Goal: Task Accomplishment & Management: Complete application form

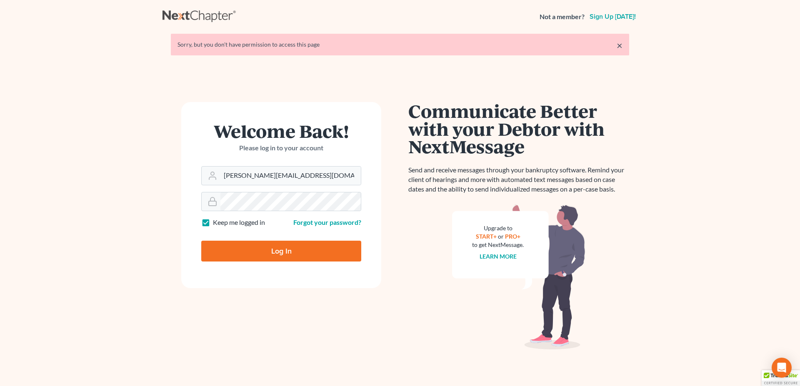
type input "[PERSON_NAME][EMAIL_ADDRESS][DOMAIN_NAME]"
click at [262, 251] on input "Log In" at bounding box center [281, 251] width 160 height 21
type input "Thinking..."
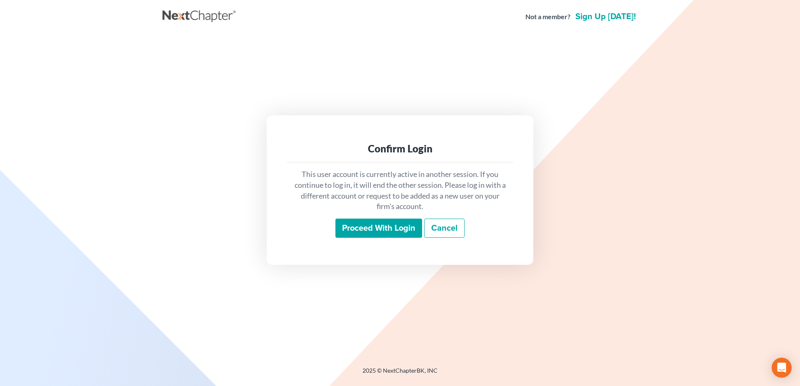
click at [420, 235] on input "Proceed with login" at bounding box center [378, 228] width 87 height 19
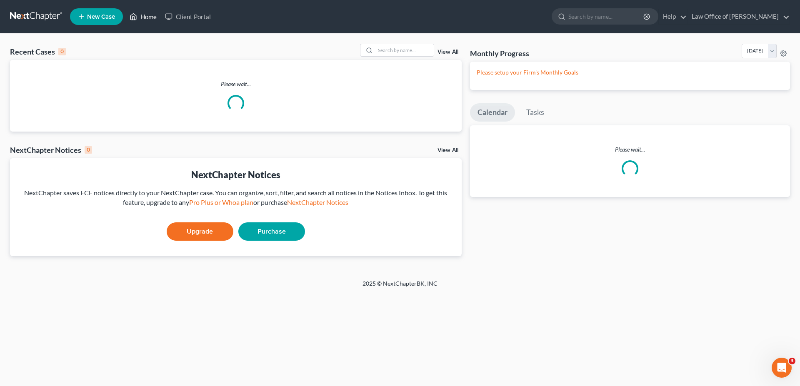
click at [148, 13] on link "Home" at bounding box center [142, 16] width 35 height 15
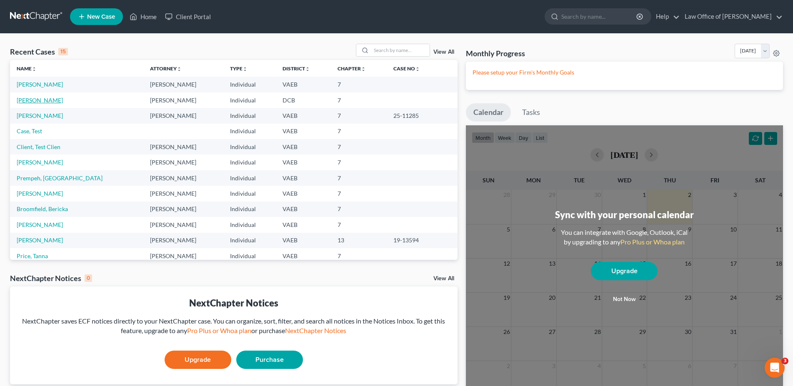
click at [27, 99] on link "[PERSON_NAME]" at bounding box center [40, 100] width 46 height 7
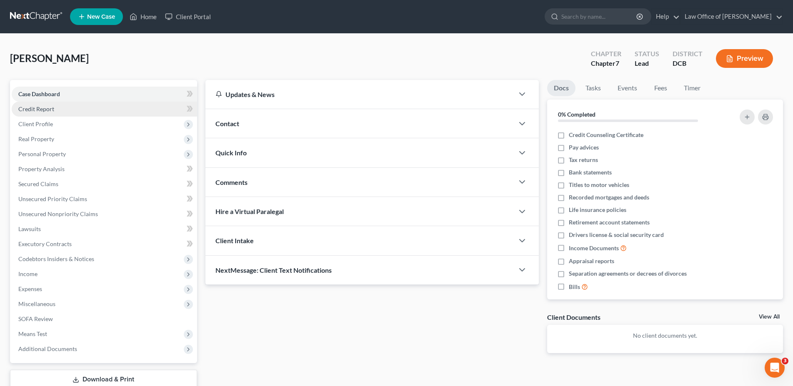
click at [35, 107] on span "Credit Report" at bounding box center [36, 108] width 36 height 7
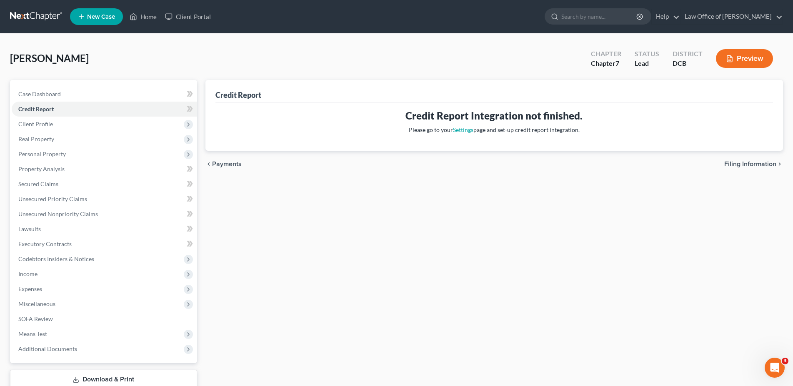
click at [753, 162] on span "Filing Information" at bounding box center [750, 164] width 52 height 7
select select "1"
select select "0"
select select "14"
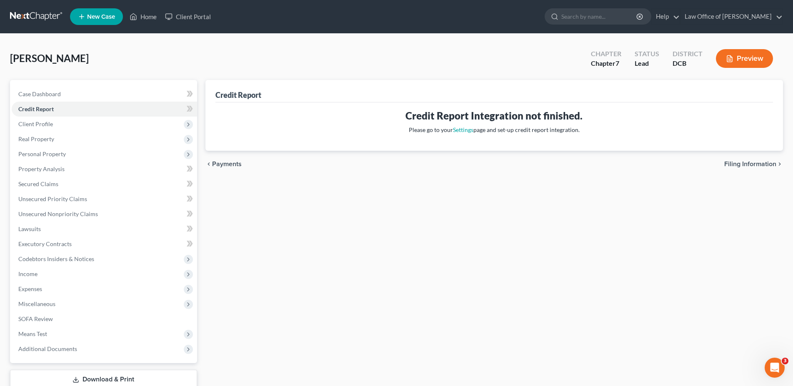
select select "0"
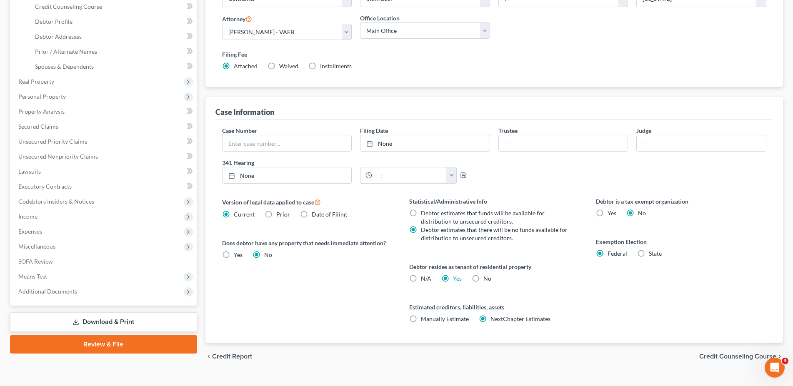
scroll to position [162, 0]
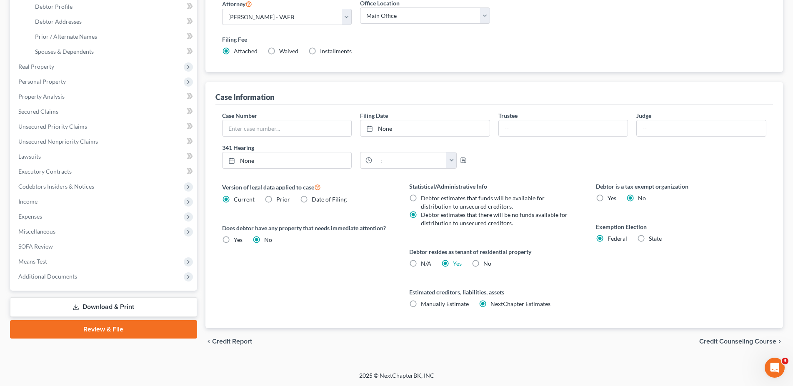
click at [717, 339] on span "Credit Counseling Course" at bounding box center [737, 341] width 77 height 7
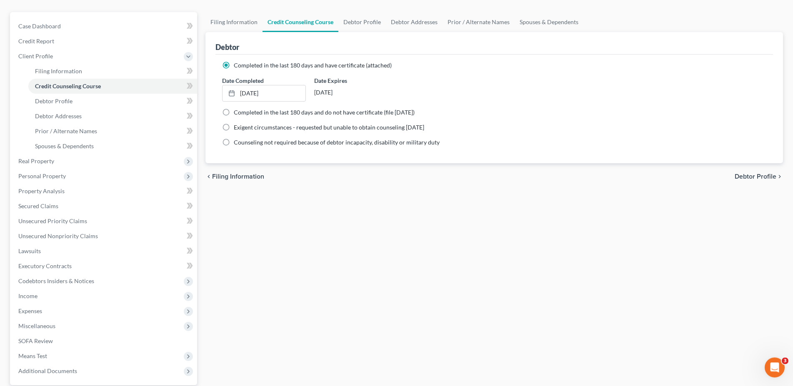
scroll to position [18, 0]
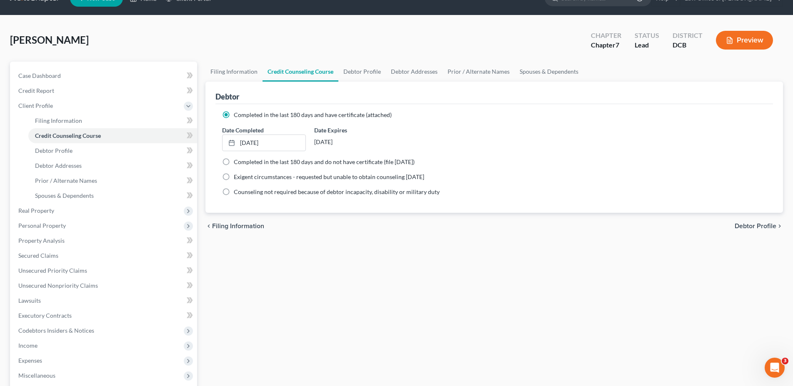
click at [750, 225] on span "Debtor Profile" at bounding box center [756, 226] width 42 height 7
select select "0"
select select "4"
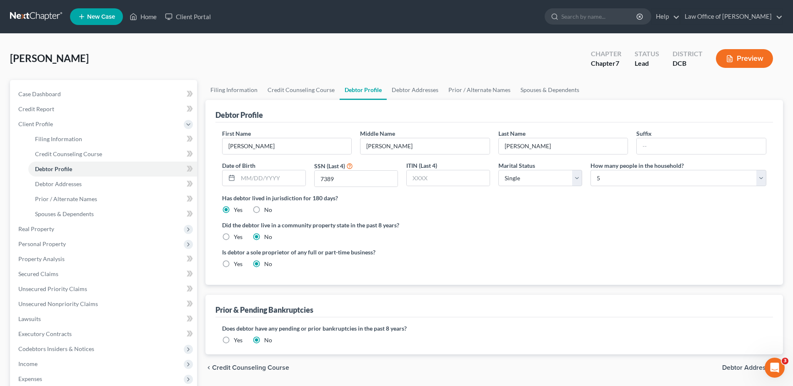
click at [743, 365] on span "Debtor Addresses" at bounding box center [749, 368] width 54 height 7
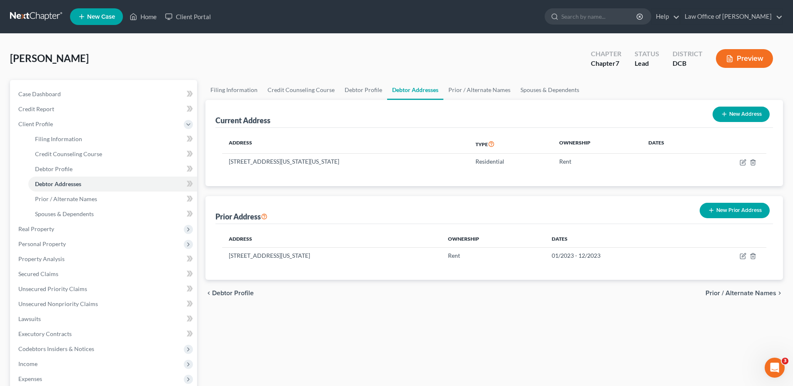
click at [726, 297] on span "Prior / Alternate Names" at bounding box center [740, 293] width 71 height 7
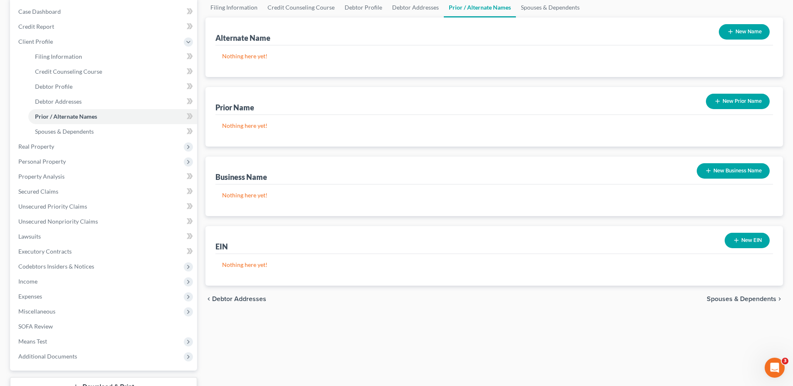
scroll to position [85, 0]
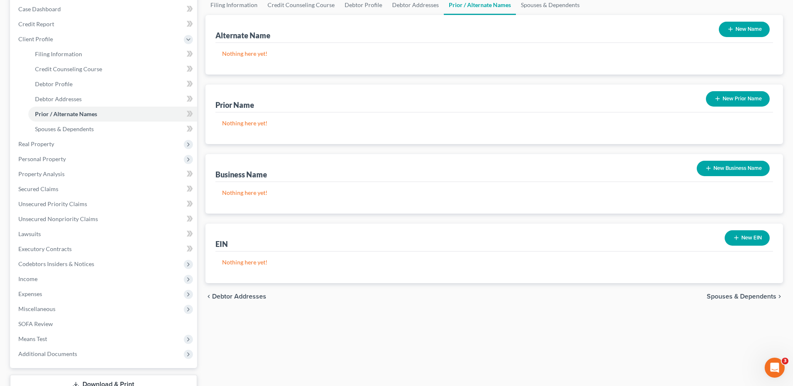
click at [747, 297] on span "Spouses & Dependents" at bounding box center [742, 296] width 70 height 7
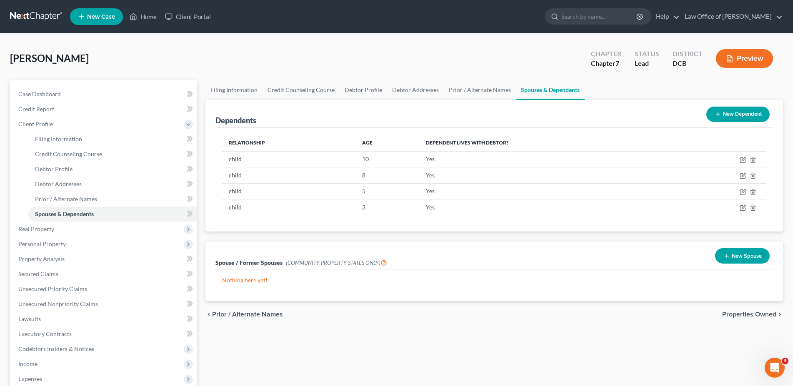
click at [739, 317] on span "Properties Owned" at bounding box center [749, 314] width 54 height 7
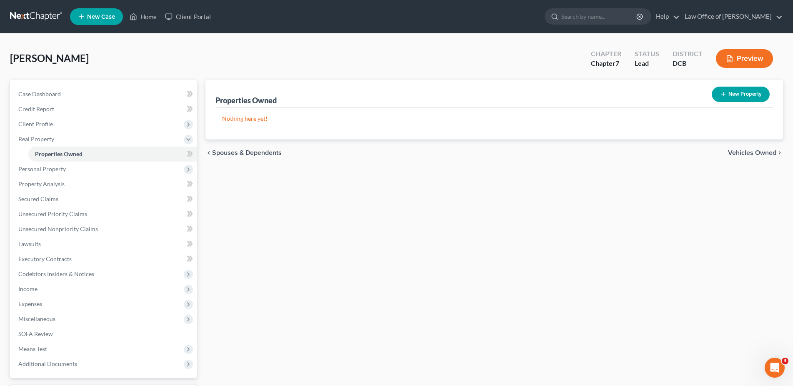
click at [743, 152] on span "Vehicles Owned" at bounding box center [752, 153] width 48 height 7
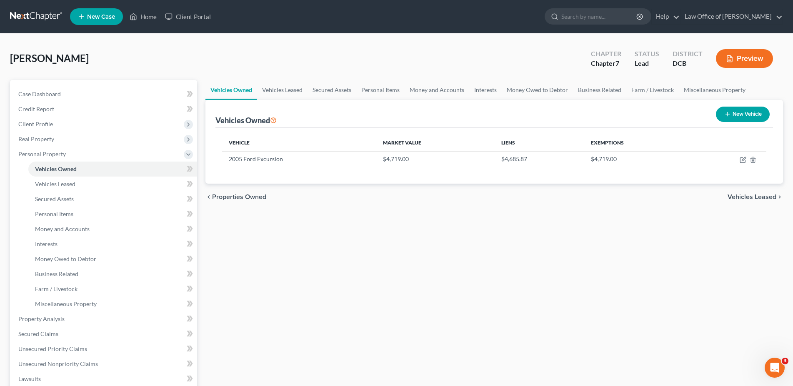
click at [741, 200] on span "Vehicles Leased" at bounding box center [751, 197] width 49 height 7
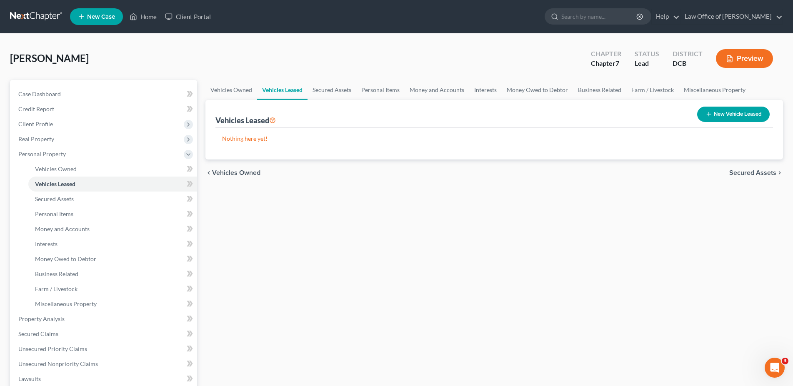
click at [742, 175] on span "Secured Assets" at bounding box center [752, 173] width 47 height 7
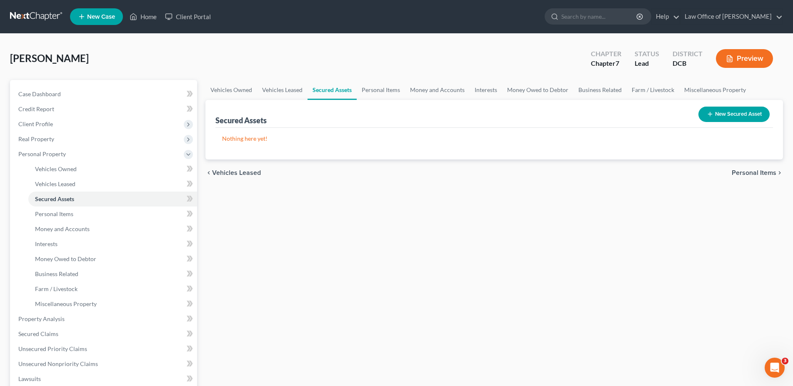
click at [742, 173] on span "Personal Items" at bounding box center [754, 173] width 45 height 7
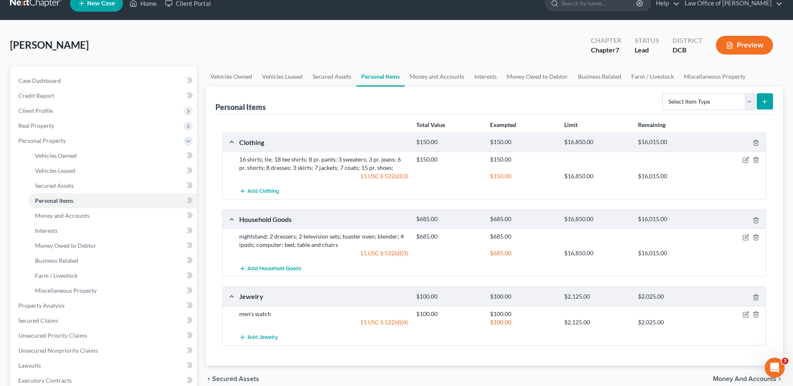
scroll to position [127, 0]
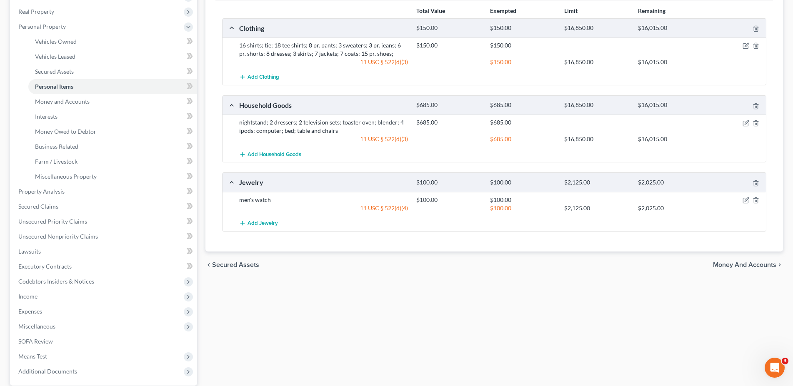
click at [724, 266] on span "Money and Accounts" at bounding box center [744, 265] width 63 height 7
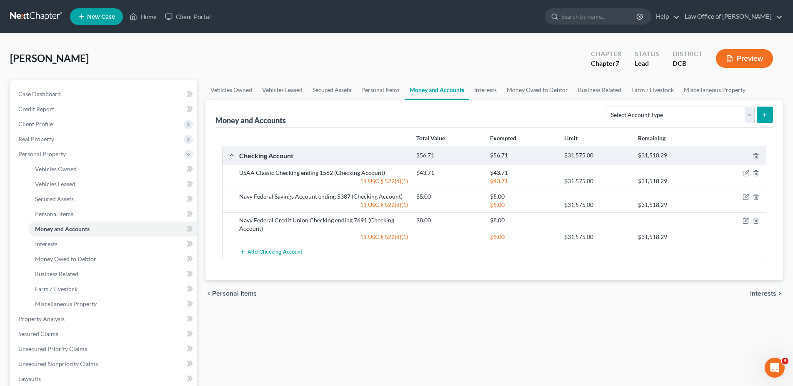
click at [760, 292] on span "Interests" at bounding box center [763, 293] width 26 height 7
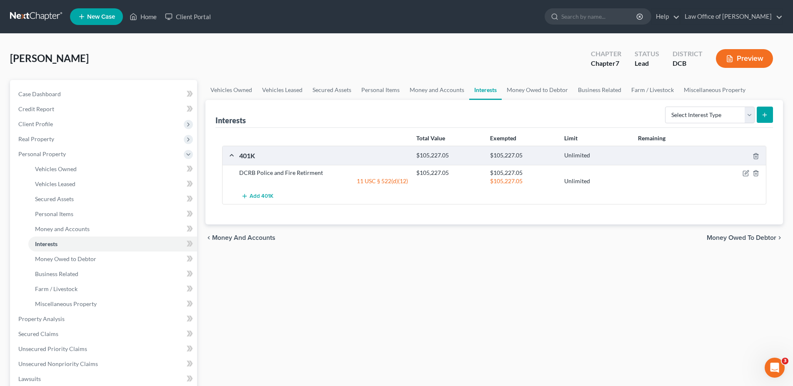
click at [248, 239] on span "Money and Accounts" at bounding box center [243, 238] width 63 height 7
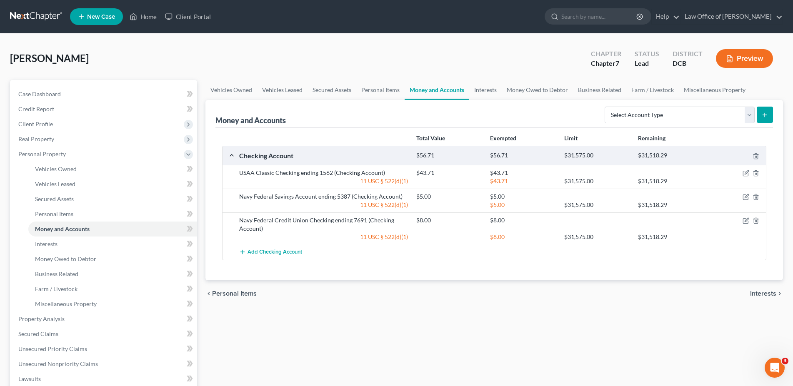
click at [761, 294] on span "Interests" at bounding box center [763, 293] width 26 height 7
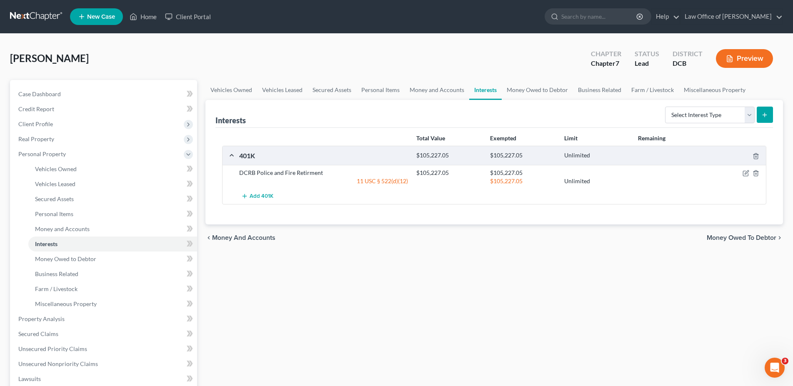
click at [738, 239] on span "Money Owed to Debtor" at bounding box center [742, 238] width 70 height 7
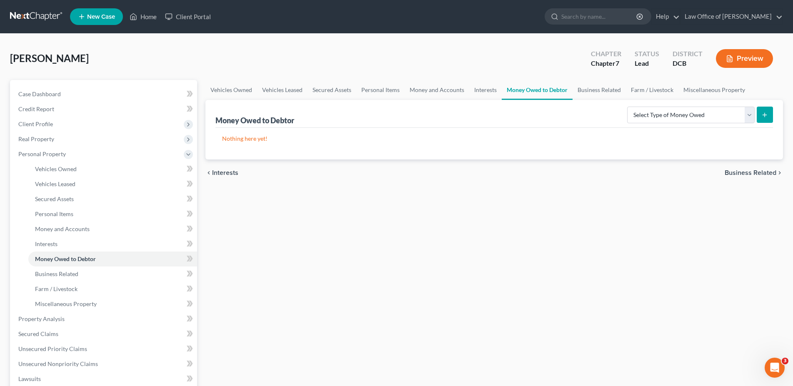
click at [731, 175] on span "Business Related" at bounding box center [751, 173] width 52 height 7
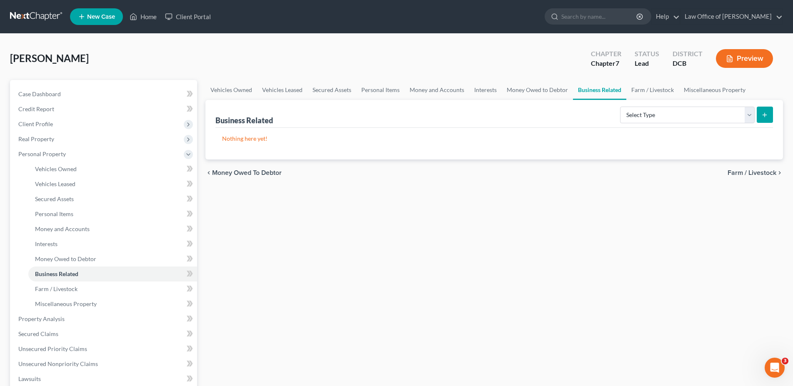
click at [731, 175] on span "Farm / Livestock" at bounding box center [751, 173] width 49 height 7
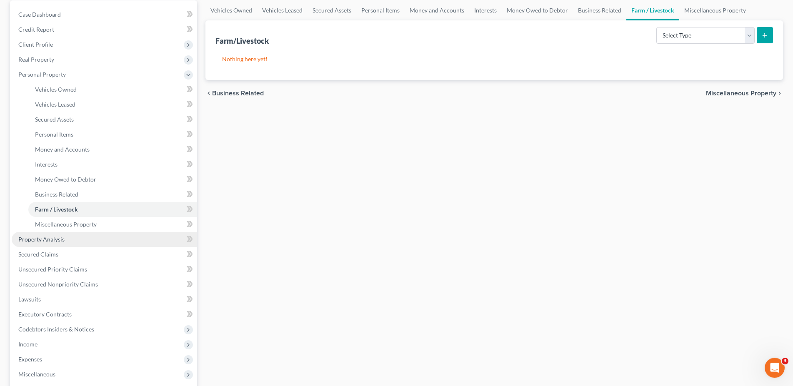
scroll to position [85, 0]
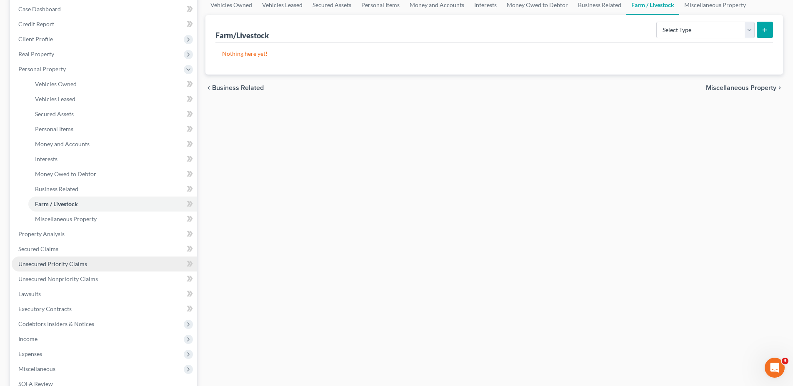
click at [40, 266] on span "Unsecured Priority Claims" at bounding box center [52, 263] width 69 height 7
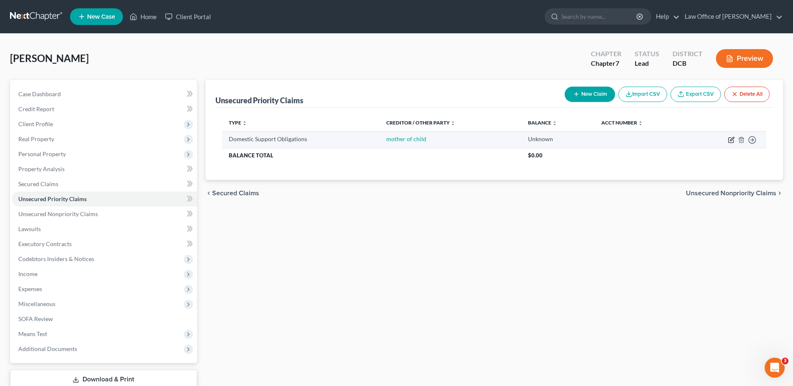
click at [729, 139] on icon "button" at bounding box center [731, 140] width 7 height 7
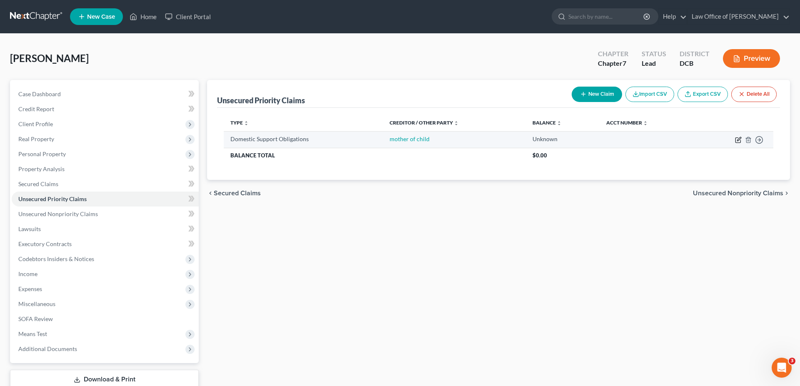
select select "0"
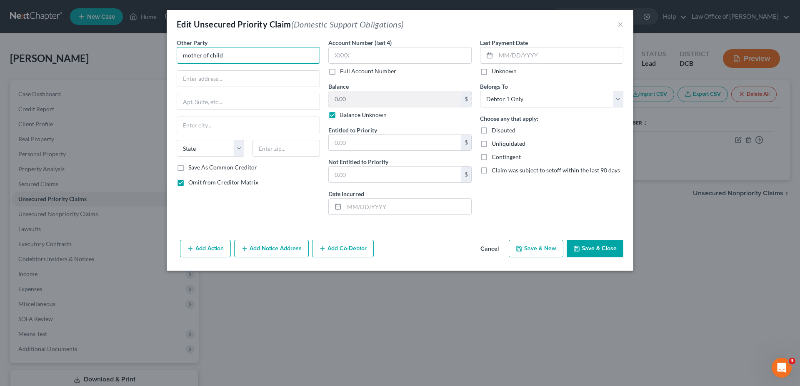
drag, startPoint x: 230, startPoint y: 59, endPoint x: 139, endPoint y: 70, distance: 92.3
click at [177, 64] on input "mother of child" at bounding box center [248, 55] width 143 height 17
type input "[PERSON_NAME]"
click at [223, 82] on input "text" at bounding box center [248, 79] width 142 height 16
type input "[STREET_ADDRESS]"
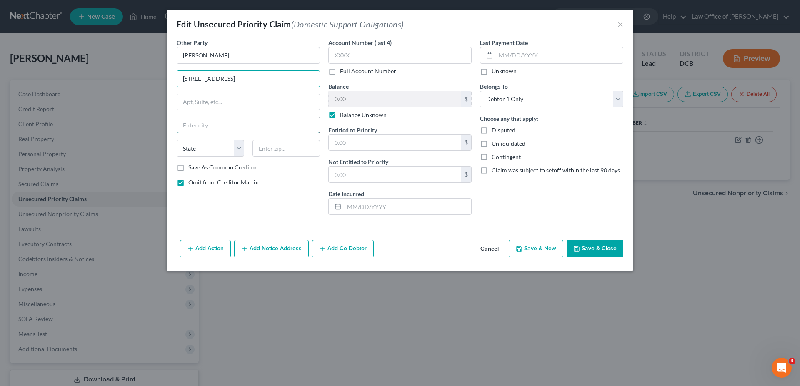
click at [213, 123] on input "text" at bounding box center [248, 125] width 142 height 16
type input "[US_STATE]"
select select "8"
type input "20019"
drag, startPoint x: 378, startPoint y: 146, endPoint x: 355, endPoint y: 142, distance: 23.2
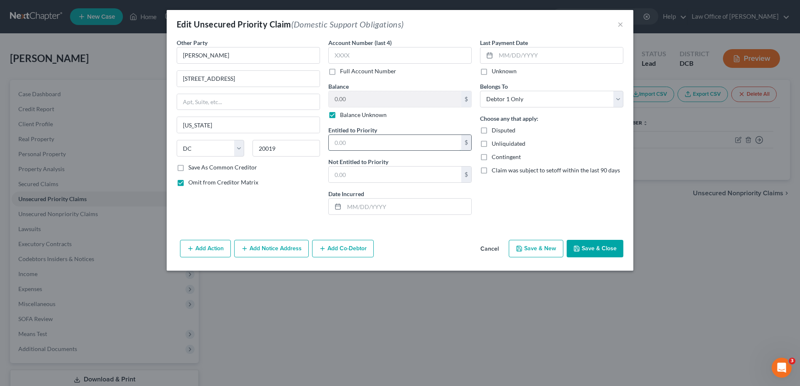
click at [355, 142] on input "text" at bounding box center [395, 143] width 132 height 16
type input "800"
click at [535, 55] on input "text" at bounding box center [559, 55] width 127 height 16
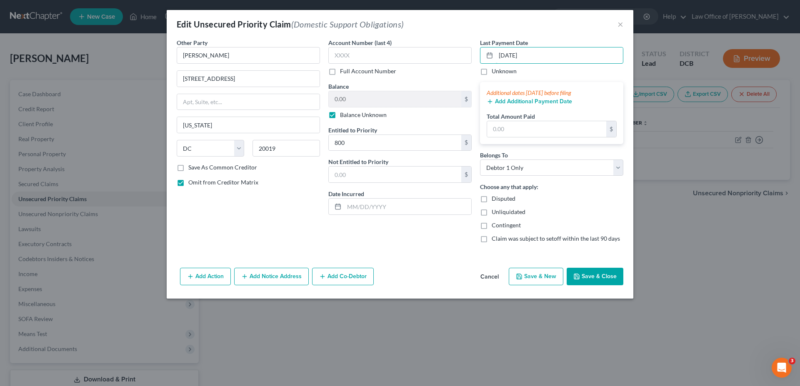
type input "[DATE]"
click at [465, 78] on div "Account Number (last 4) Full Account Number Balance 0.00 $ Balance Unknown Bala…" at bounding box center [400, 143] width 152 height 211
click at [518, 129] on input "text" at bounding box center [546, 129] width 119 height 16
type input "800.00"
click at [392, 239] on div "Account Number (last 4) Full Account Number Balance 0.00 $ Balance Unknown Bala…" at bounding box center [400, 143] width 152 height 211
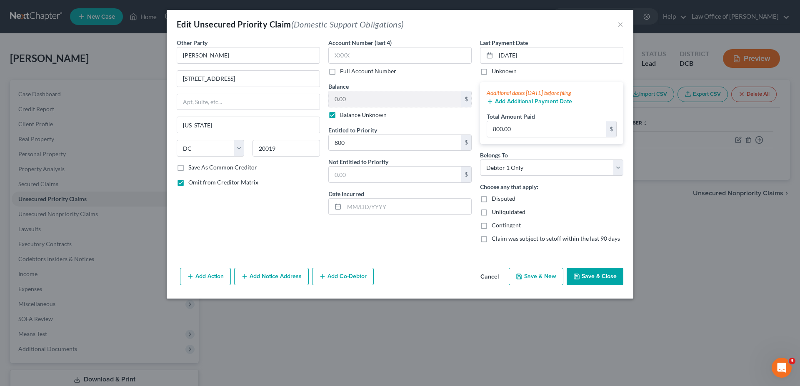
click at [597, 273] on button "Save & Close" at bounding box center [595, 276] width 57 height 17
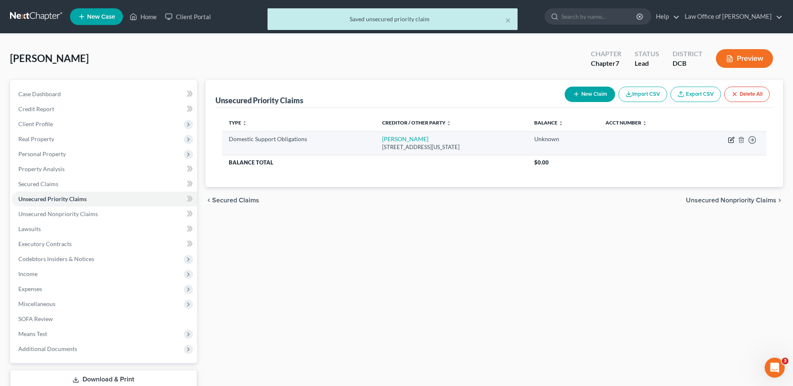
click at [730, 140] on icon "button" at bounding box center [731, 140] width 7 height 7
select select "8"
select select "0"
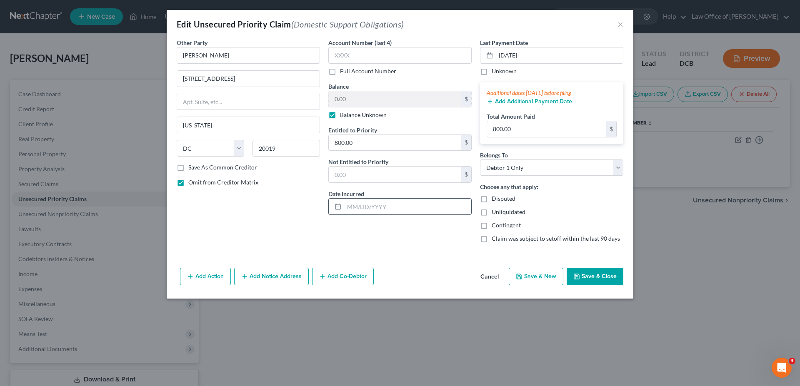
click at [388, 205] on input "text" at bounding box center [407, 207] width 127 height 16
type input "[DATE]"
click at [598, 282] on button "Save & Close" at bounding box center [595, 276] width 57 height 17
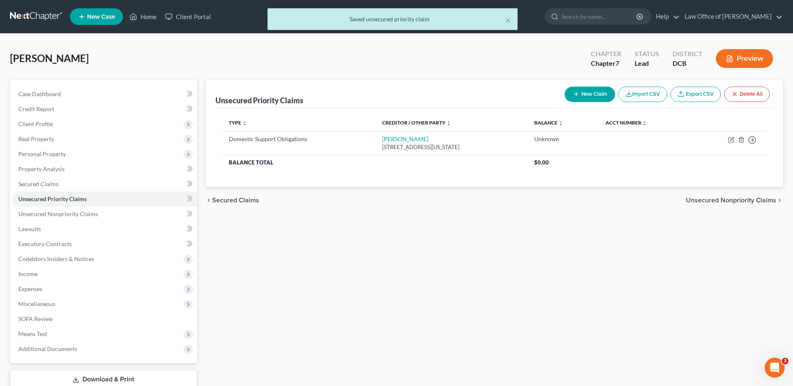
click at [740, 56] on button "Preview" at bounding box center [744, 58] width 57 height 19
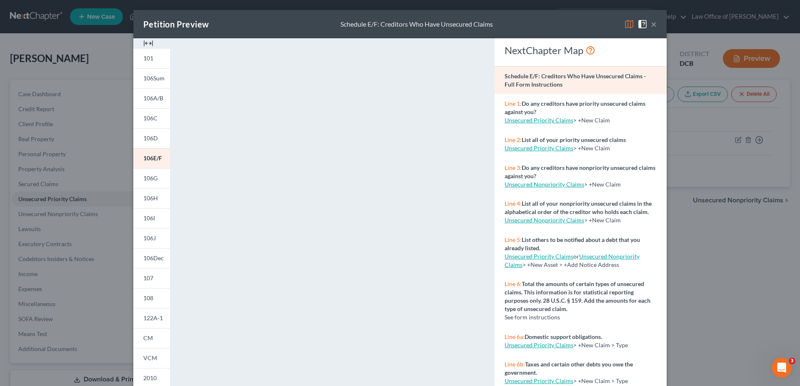
click at [651, 23] on button "×" at bounding box center [654, 24] width 6 height 10
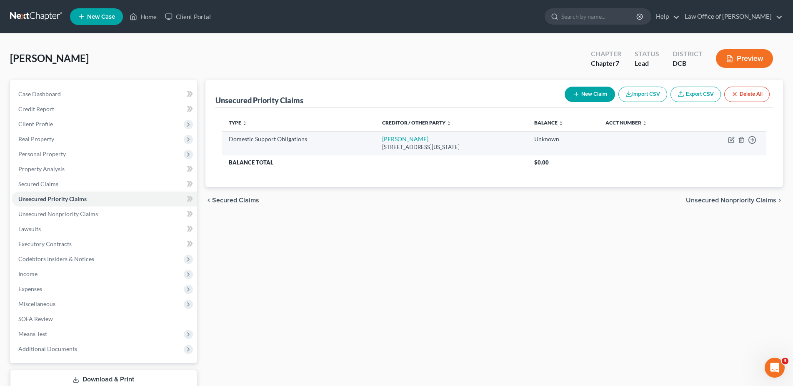
click at [727, 141] on td "Move to D Move to F Move to G Move to Notice Only" at bounding box center [728, 143] width 75 height 24
click at [728, 141] on icon "button" at bounding box center [730, 140] width 5 height 5
select select "8"
select select "0"
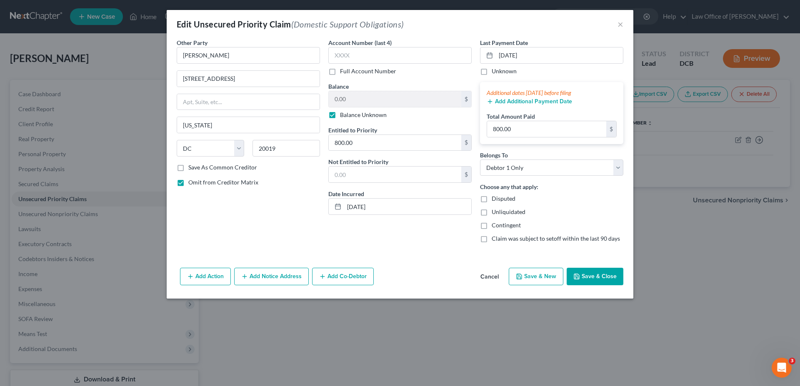
click at [340, 117] on label "Balance Unknown" at bounding box center [363, 115] width 47 height 8
click at [343, 116] on input "Balance Unknown" at bounding box center [345, 113] width 5 height 5
checkbox input "false"
click at [612, 277] on button "Save & Close" at bounding box center [595, 276] width 57 height 17
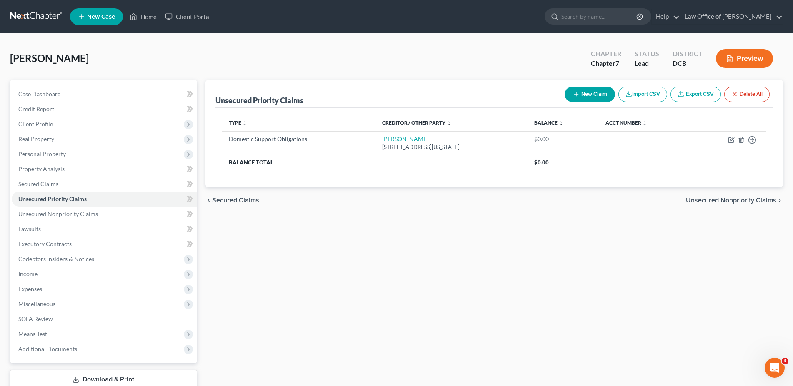
click at [738, 60] on button "Preview" at bounding box center [744, 58] width 57 height 19
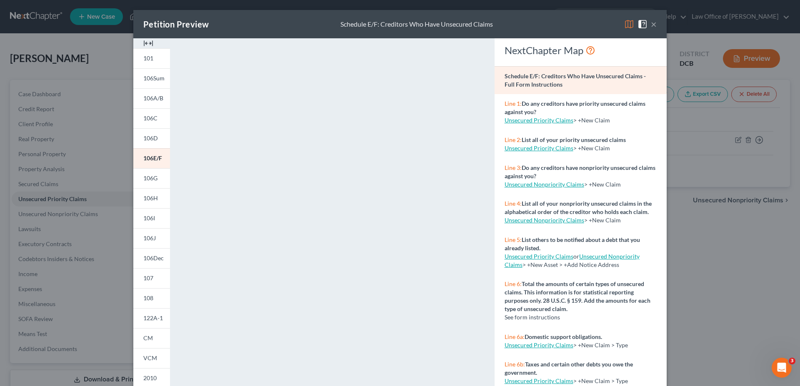
click at [651, 26] on button "×" at bounding box center [654, 24] width 6 height 10
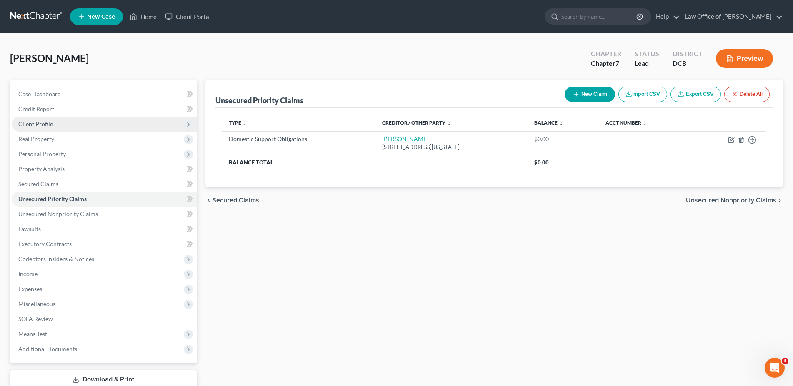
click at [35, 122] on span "Client Profile" at bounding box center [35, 123] width 35 height 7
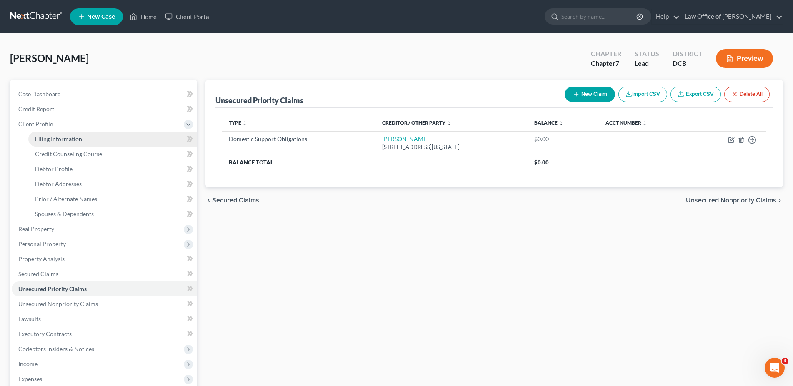
click at [44, 137] on span "Filing Information" at bounding box center [58, 138] width 47 height 7
select select "1"
select select "0"
select select "14"
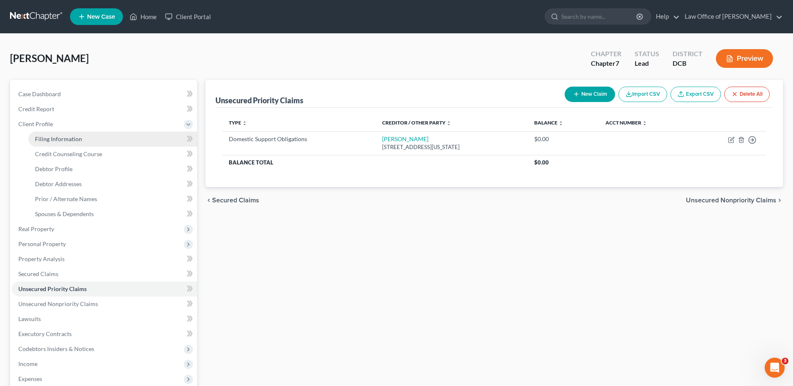
select select "0"
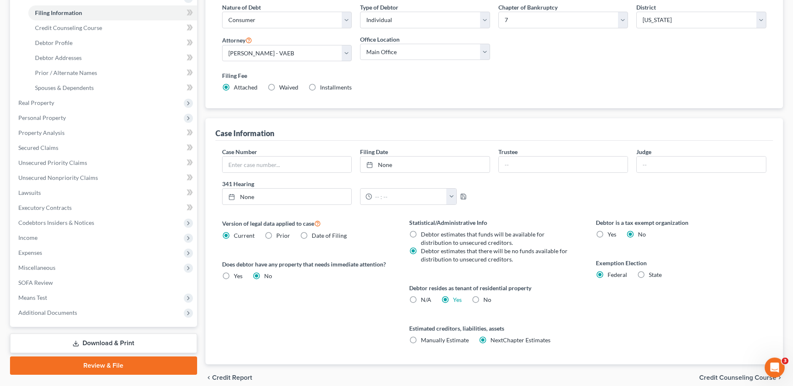
scroll to position [127, 0]
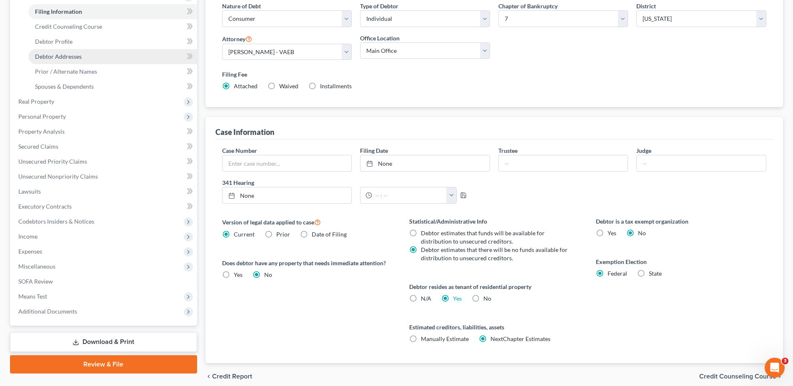
click at [70, 52] on link "Debtor Addresses" at bounding box center [112, 56] width 169 height 15
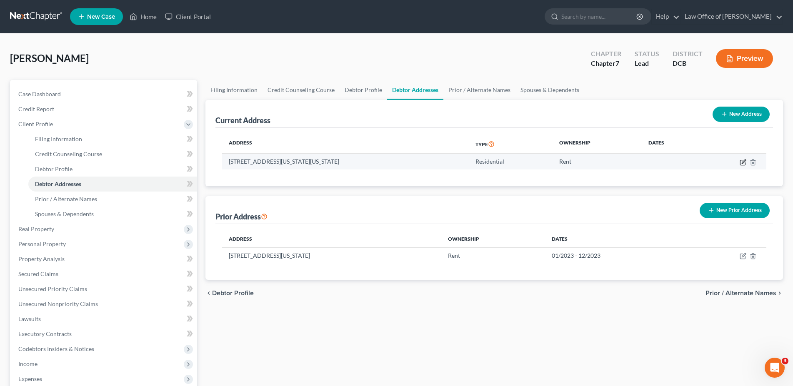
click at [742, 163] on icon "button" at bounding box center [744, 162] width 4 height 4
select select "8"
select select "0"
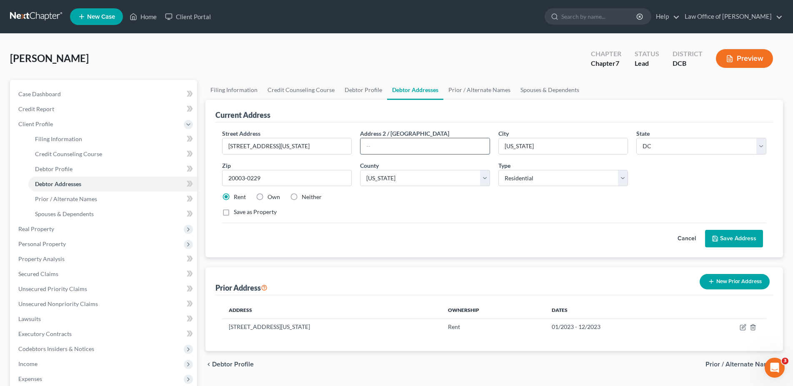
click at [377, 144] on input "text" at bounding box center [424, 146] width 129 height 16
type input "Apt. 429"
click at [321, 147] on input "[STREET_ADDRESS][US_STATE]" at bounding box center [286, 146] width 129 height 16
type input "[STREET_ADDRESS][US_STATE]"
click at [725, 238] on button "Save Address" at bounding box center [734, 238] width 58 height 17
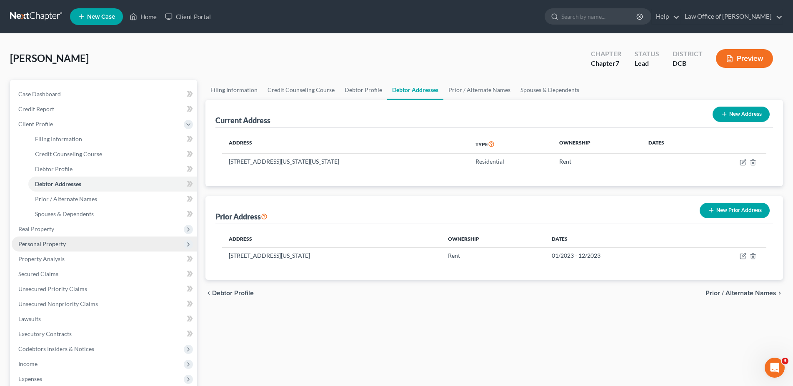
click at [49, 242] on span "Personal Property" at bounding box center [41, 243] width 47 height 7
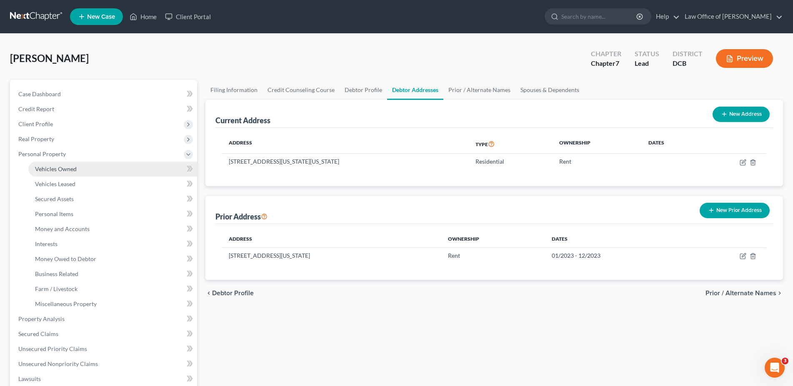
click at [59, 166] on span "Vehicles Owned" at bounding box center [56, 168] width 42 height 7
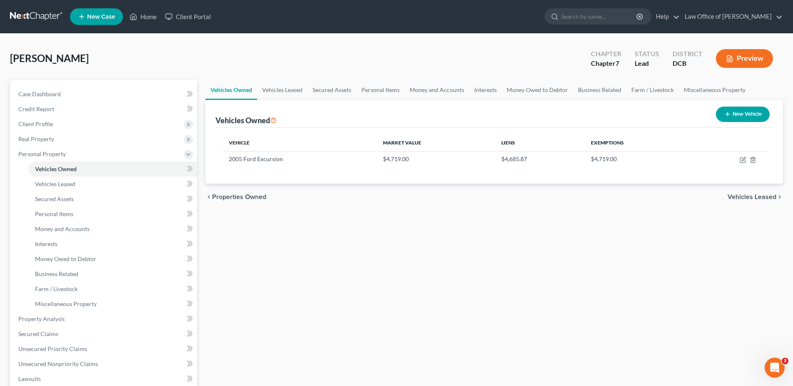
click at [739, 113] on button "New Vehicle" at bounding box center [743, 114] width 54 height 15
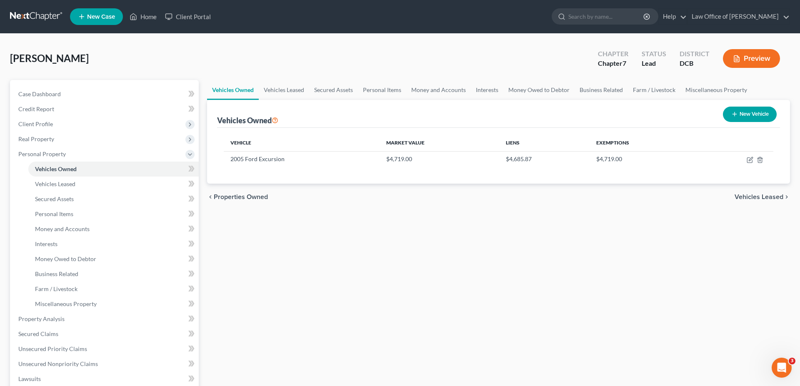
select select "0"
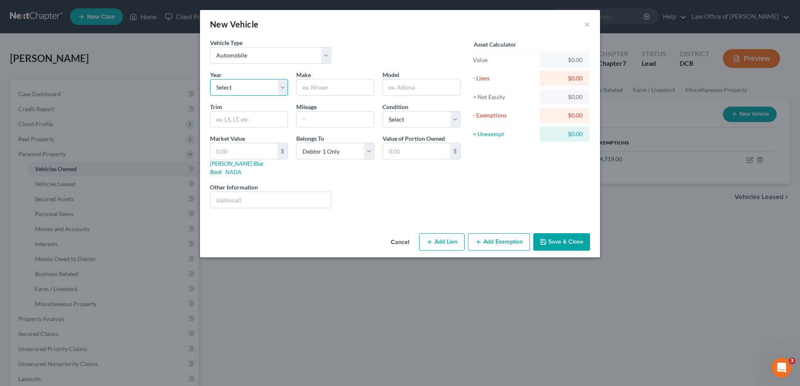
click at [210, 79] on select "Select 2026 2025 2024 2023 2022 2021 2020 2019 2018 2017 2016 2015 2014 2013 20…" at bounding box center [249, 87] width 78 height 17
click at [320, 85] on input "text" at bounding box center [335, 88] width 77 height 16
type input "Ford"
click at [210, 79] on select "Select 2026 2025 2024 2023 2022 2021 2020 2019 2018 2017 2016 2015 2014 2013 20…" at bounding box center [249, 87] width 78 height 17
select select "29"
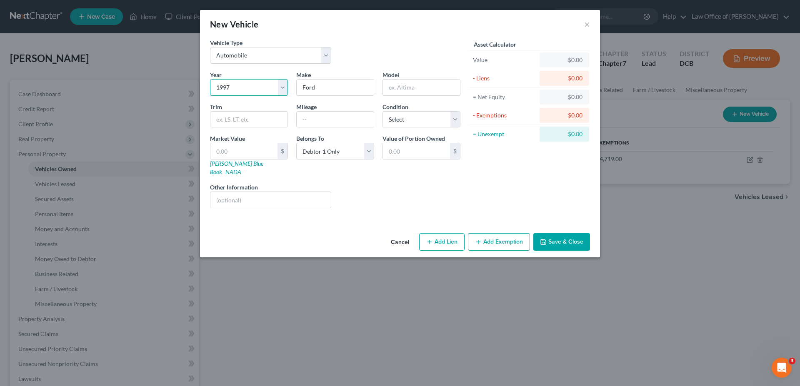
click option "1997" at bounding box center [0, 0] width 0 height 0
drag, startPoint x: 320, startPoint y: 85, endPoint x: 285, endPoint y: 93, distance: 36.3
click at [297, 93] on input "Ford" at bounding box center [335, 88] width 77 height 16
type input "Chevy"
click at [400, 85] on input "text" at bounding box center [421, 88] width 77 height 16
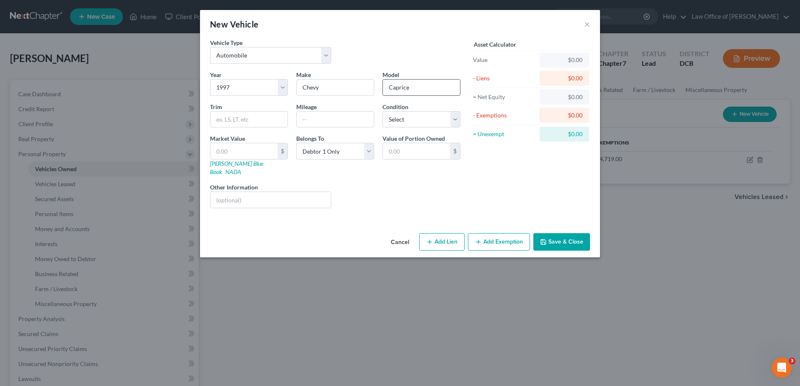
type input "Caprice"
type input "SS"
click at [362, 120] on input "text" at bounding box center [335, 120] width 77 height 16
type input "178000"
click at [382, 111] on select "Select Excellent Very Good Good Fair Poor" at bounding box center [421, 119] width 78 height 17
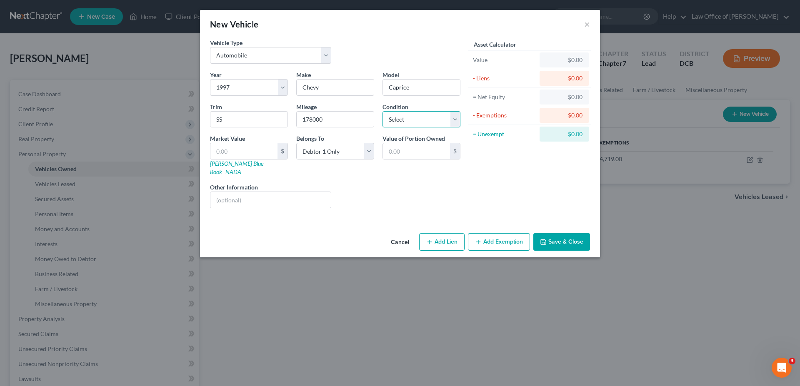
select select "3"
click option "Fair" at bounding box center [0, 0] width 0 height 0
click at [217, 165] on link "[PERSON_NAME] Blue Book" at bounding box center [236, 167] width 53 height 15
click at [350, 89] on input "Chevy" at bounding box center [335, 88] width 77 height 16
drag, startPoint x: 333, startPoint y: 90, endPoint x: 263, endPoint y: 75, distance: 71.2
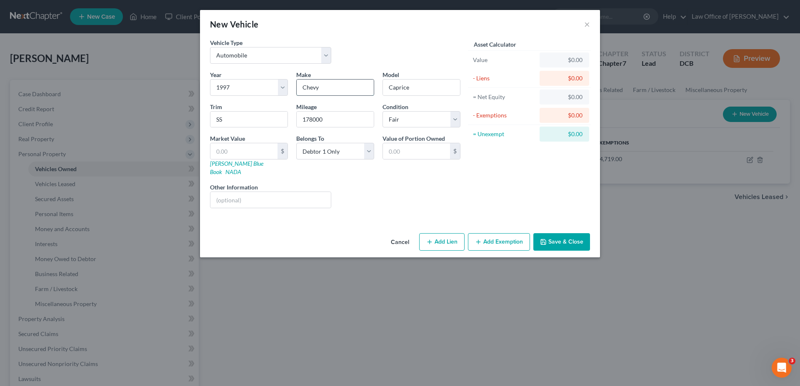
click at [297, 80] on input "Chevy" at bounding box center [335, 88] width 77 height 16
click at [232, 162] on link "[PERSON_NAME] Blue Book" at bounding box center [236, 167] width 53 height 15
click at [245, 147] on input "text" at bounding box center [243, 151] width 67 height 16
type input "4"
type input "4.00"
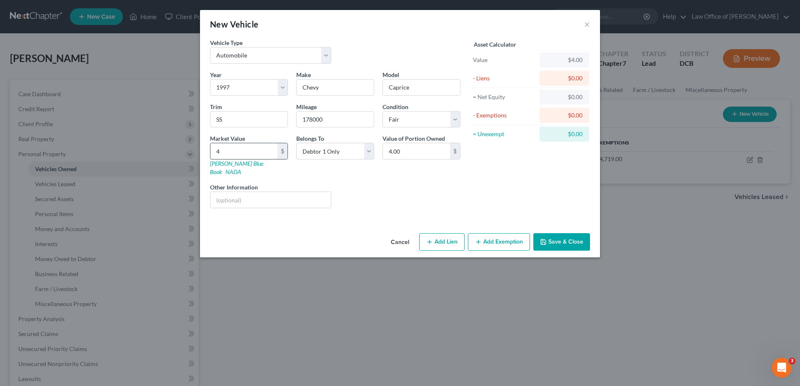
type input "40"
type input "40.00"
type input "400"
type input "400.00"
type input "4000"
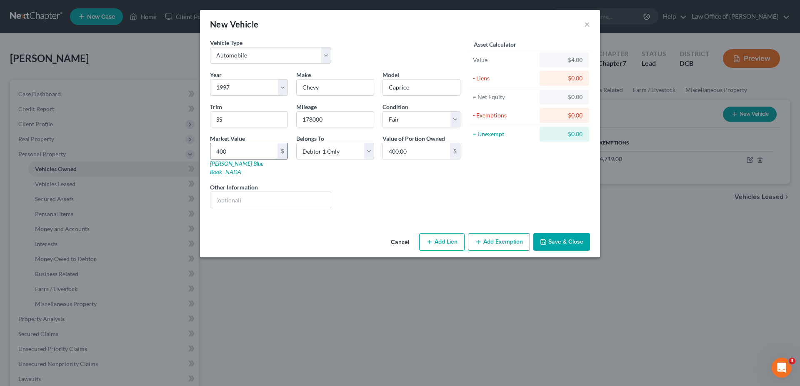
type input "4,000.00"
type input "4,000"
click at [494, 235] on button "Add Exemption" at bounding box center [499, 241] width 62 height 17
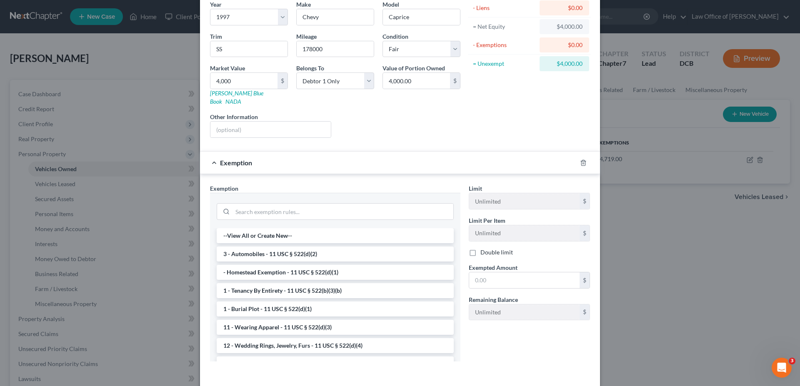
scroll to position [97, 0]
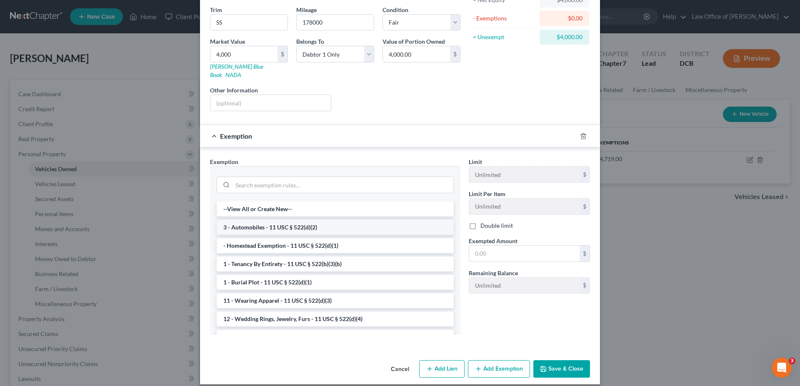
click at [286, 223] on li "3 - Automobiles - 11 USC § 522(d)(2)" at bounding box center [335, 227] width 237 height 15
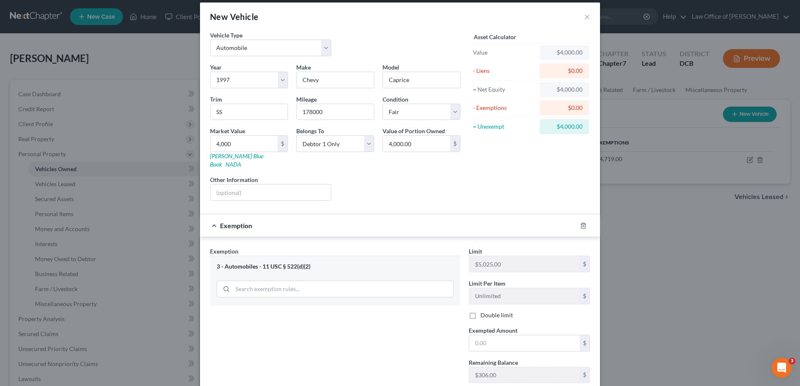
scroll to position [0, 0]
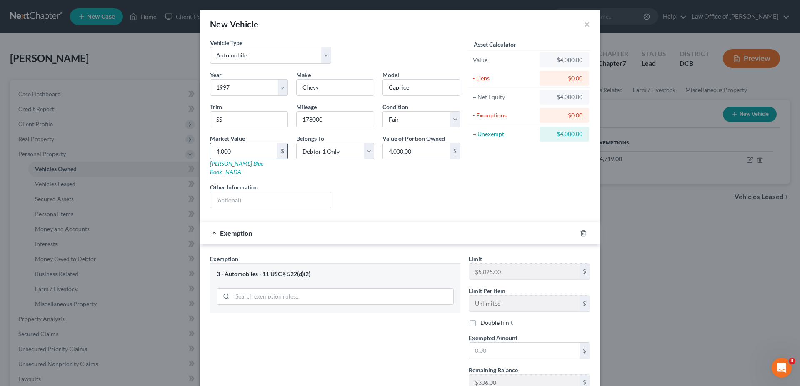
drag, startPoint x: 248, startPoint y: 154, endPoint x: 243, endPoint y: 159, distance: 7.4
click at [243, 159] on input "4,000" at bounding box center [243, 151] width 67 height 16
click at [252, 153] on input "text" at bounding box center [243, 151] width 67 height 16
type input "4"
type input "4.00"
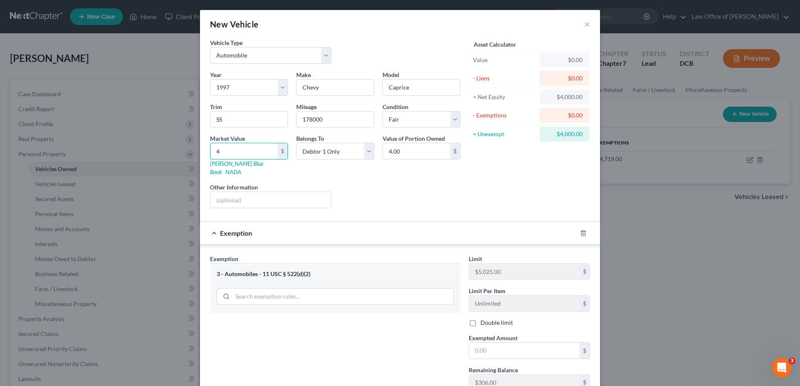
type input "40"
type input "40.00"
type input "400"
type input "400.00"
type input "4000"
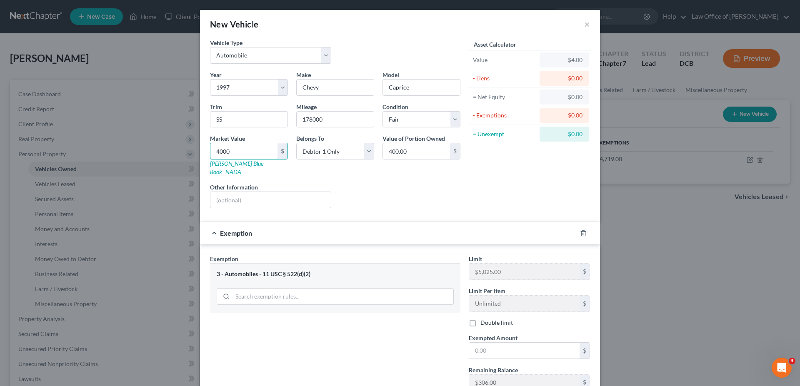
type input "4,000.00"
type input "4,000"
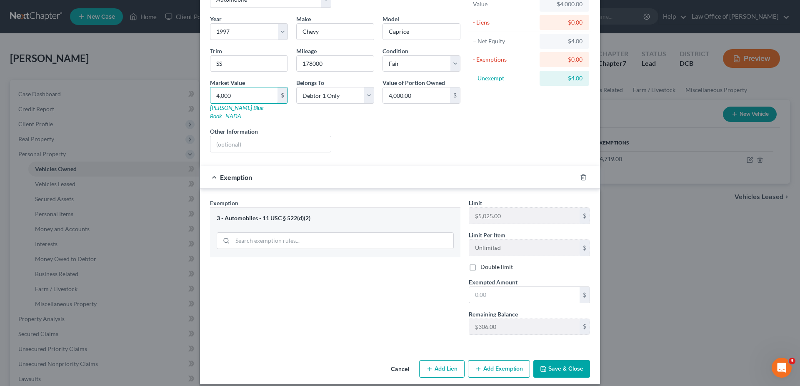
scroll to position [13, 0]
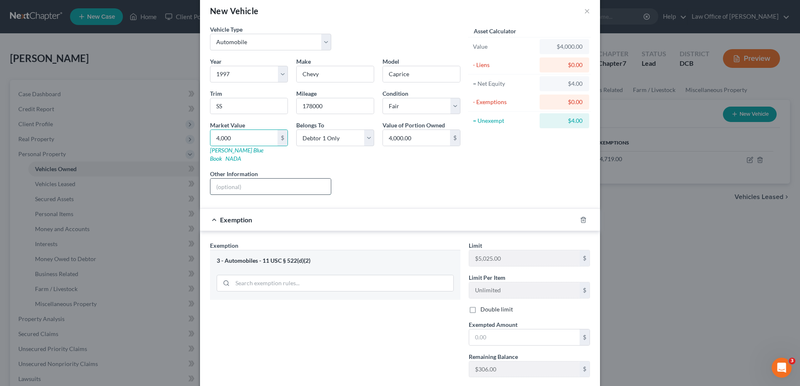
click at [264, 179] on input "text" at bounding box center [270, 187] width 120 height 16
drag, startPoint x: 235, startPoint y: 140, endPoint x: 244, endPoint y: 148, distance: 11.8
click at [244, 146] on input "4,000" at bounding box center [243, 138] width 67 height 16
click at [231, 179] on input "text" at bounding box center [270, 187] width 120 height 16
type input "v"
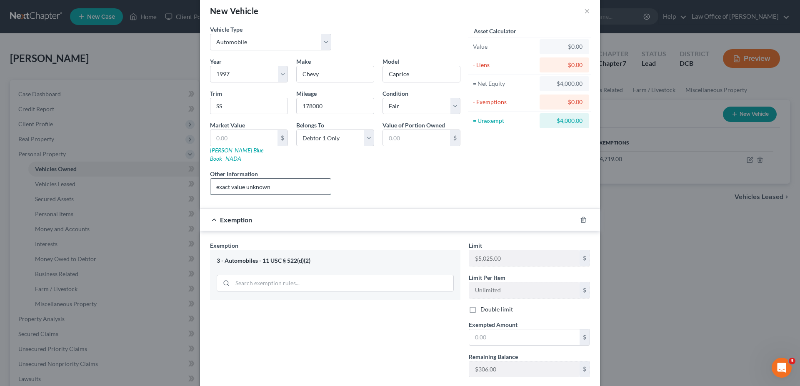
drag, startPoint x: 274, startPoint y: 181, endPoint x: 187, endPoint y: 182, distance: 87.1
click at [210, 182] on input "exact value unknown" at bounding box center [270, 187] width 120 height 16
click at [285, 180] on input "exact value unknown" at bounding box center [270, 187] width 120 height 16
type input "exact value unknown/vehicle not opertional"
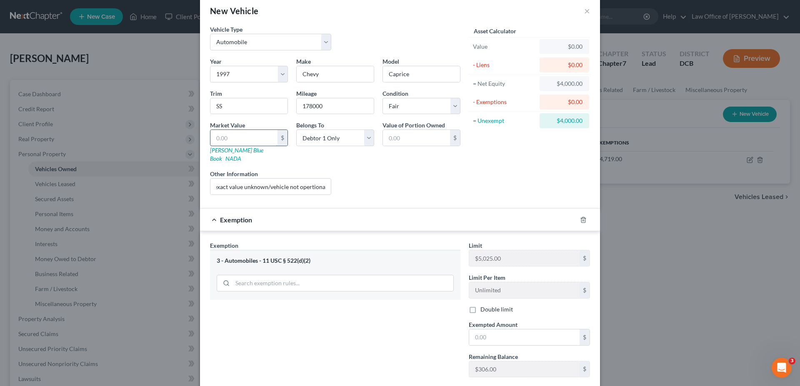
click at [238, 140] on input "text" at bounding box center [243, 138] width 67 height 16
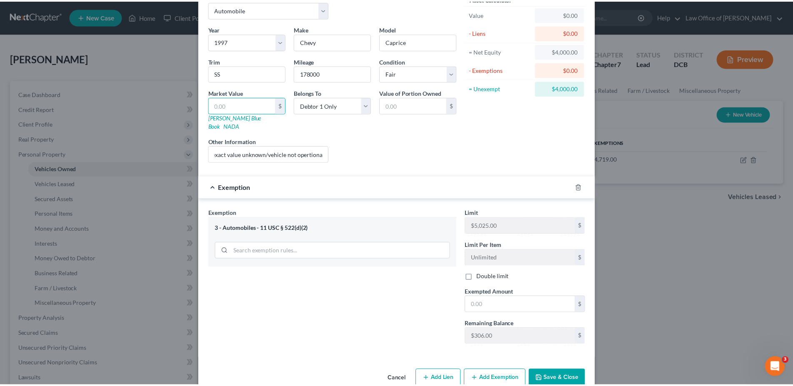
scroll to position [56, 0]
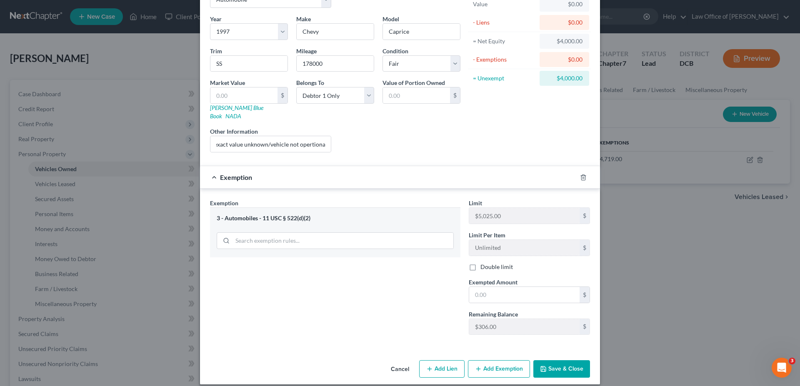
click at [560, 360] on button "Save & Close" at bounding box center [561, 368] width 57 height 17
click at [569, 360] on button "Save & Close" at bounding box center [561, 368] width 57 height 17
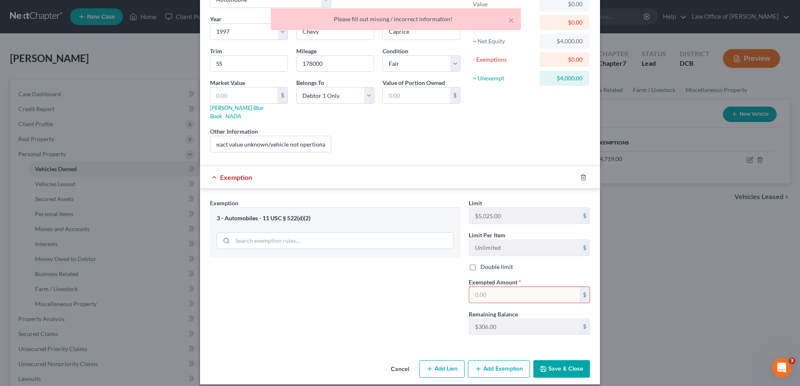
click at [502, 287] on input "text" at bounding box center [524, 295] width 110 height 16
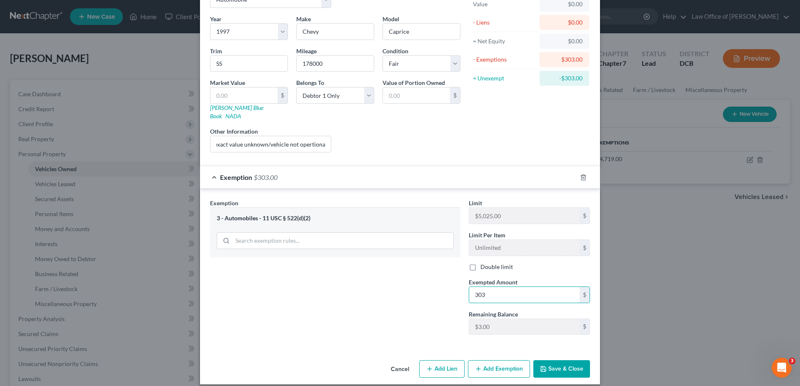
type input "303"
drag, startPoint x: 545, startPoint y: 360, endPoint x: 525, endPoint y: 355, distance: 21.0
click at [547, 360] on button "Save & Close" at bounding box center [561, 368] width 57 height 17
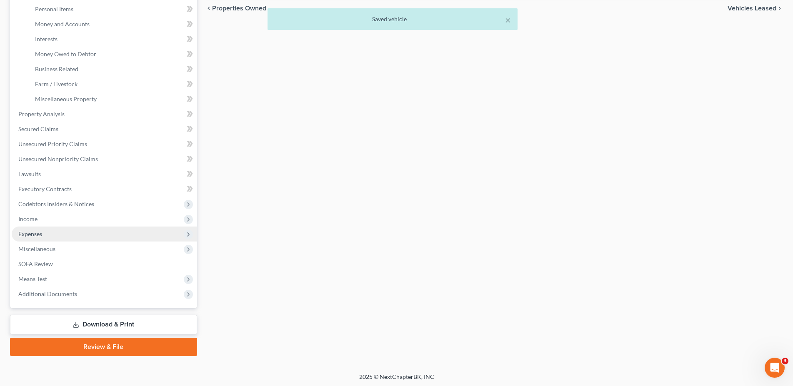
scroll to position [206, 0]
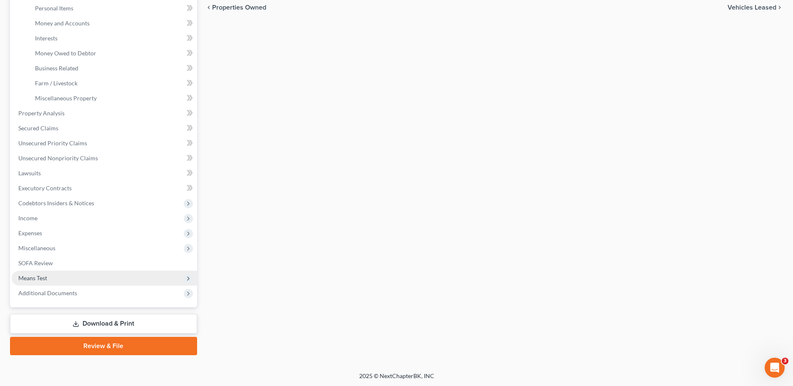
click at [42, 275] on span "Means Test" at bounding box center [32, 278] width 29 height 7
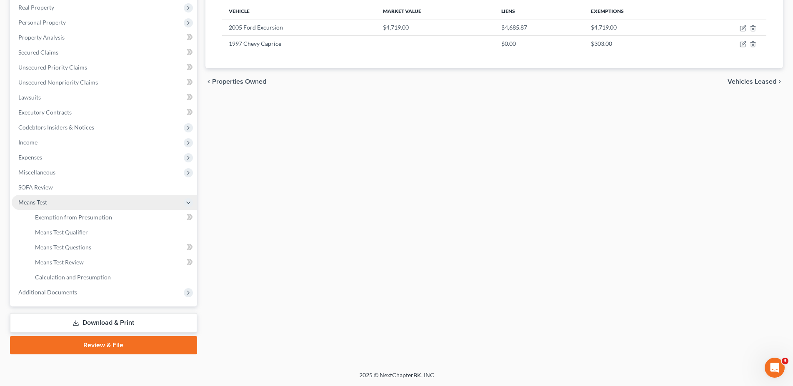
scroll to position [131, 0]
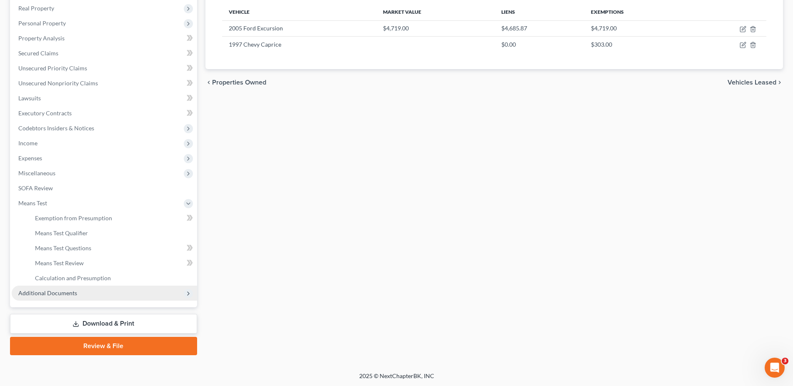
click at [44, 294] on span "Additional Documents" at bounding box center [47, 293] width 59 height 7
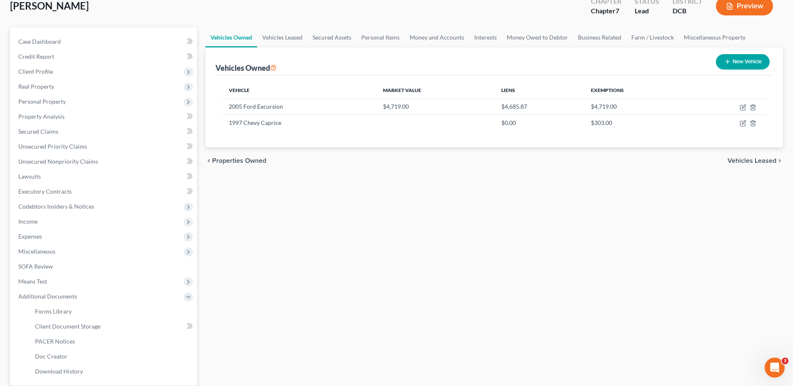
scroll to position [46, 0]
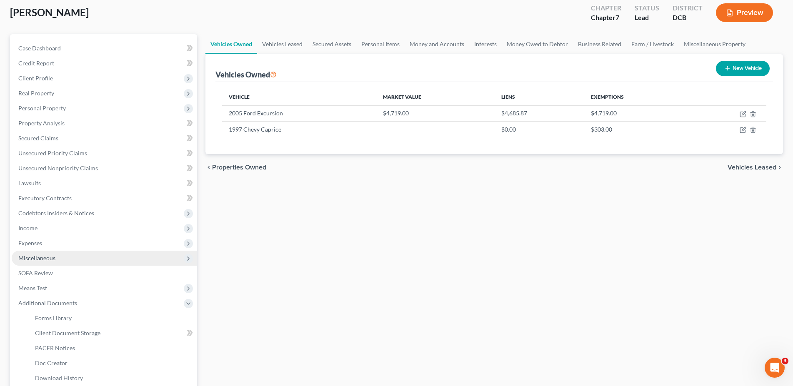
click at [37, 257] on span "Miscellaneous" at bounding box center [36, 258] width 37 height 7
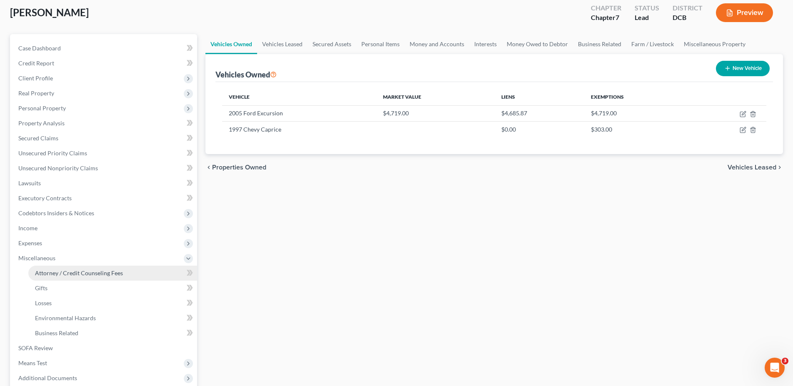
click at [56, 273] on span "Attorney / Credit Counseling Fees" at bounding box center [79, 273] width 88 height 7
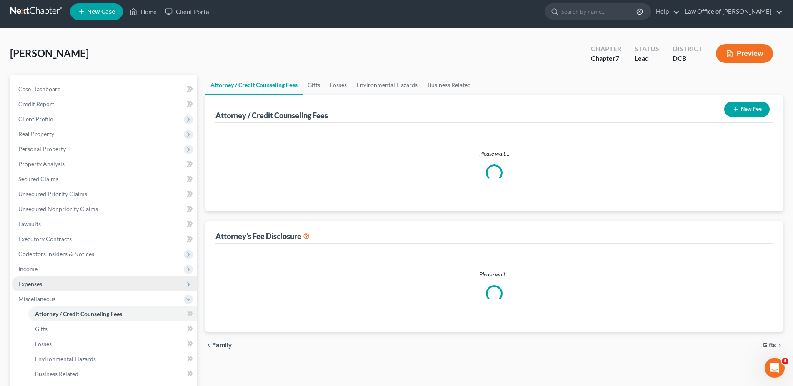
select select "0"
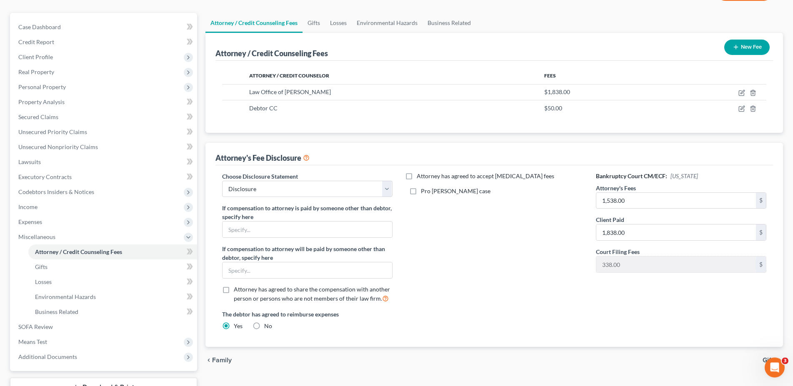
scroll to position [85, 0]
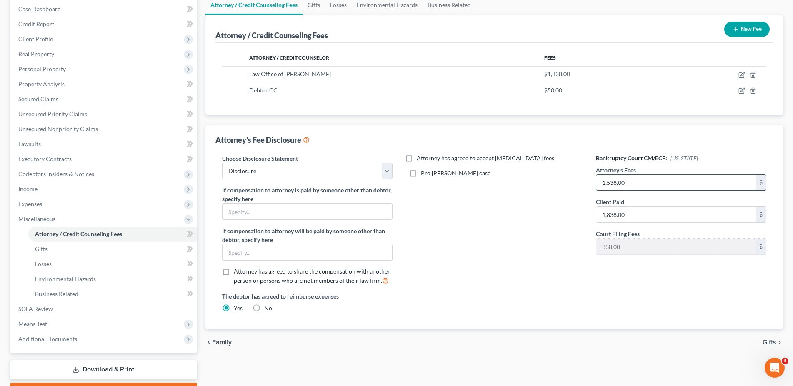
drag, startPoint x: 611, startPoint y: 183, endPoint x: 616, endPoint y: 181, distance: 5.3
click at [616, 181] on input "1,538.00" at bounding box center [676, 183] width 160 height 16
click at [610, 182] on input "1,538.00" at bounding box center [676, 183] width 160 height 16
type input "15,00.00"
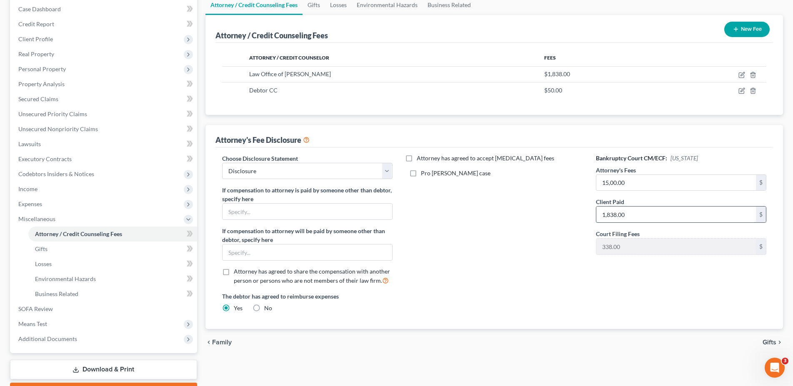
click at [644, 211] on input "1,838.00" at bounding box center [676, 215] width 160 height 16
click at [771, 342] on span "Gifts" at bounding box center [769, 342] width 14 height 7
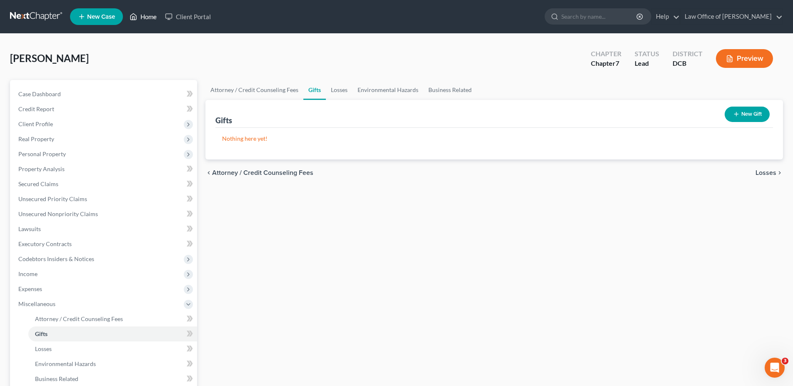
click at [156, 16] on link "Home" at bounding box center [142, 16] width 35 height 15
